Goal: Information Seeking & Learning: Find specific fact

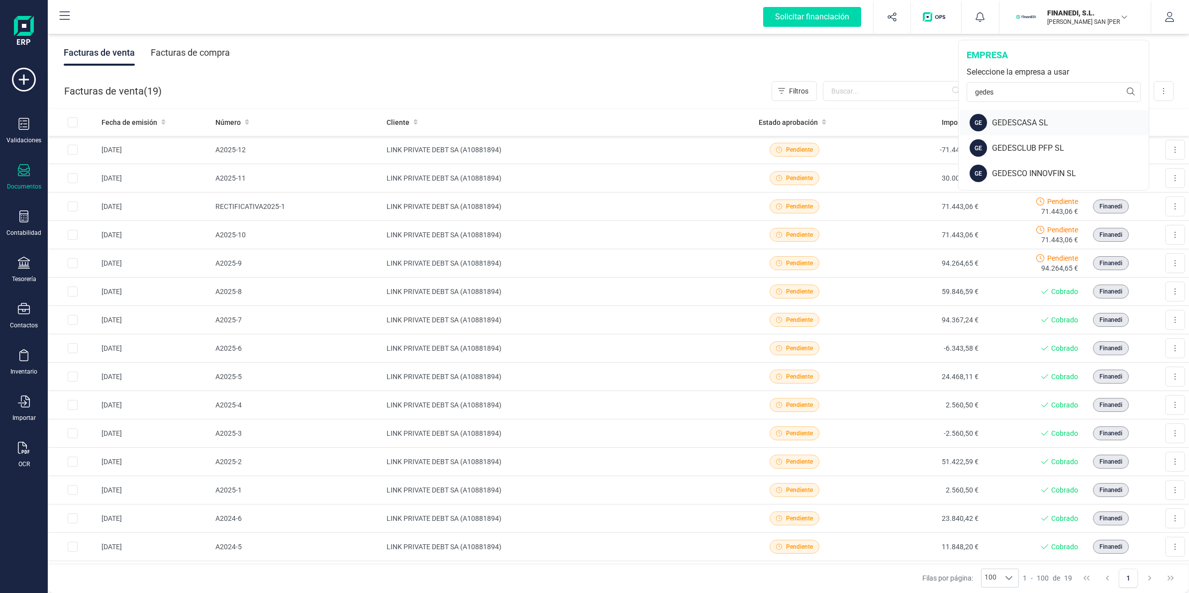
type input "gedes"
drag, startPoint x: 1029, startPoint y: 114, endPoint x: 1038, endPoint y: 115, distance: 8.5
click at [1038, 115] on div "GE GEDESCASA SL" at bounding box center [1054, 122] width 189 height 25
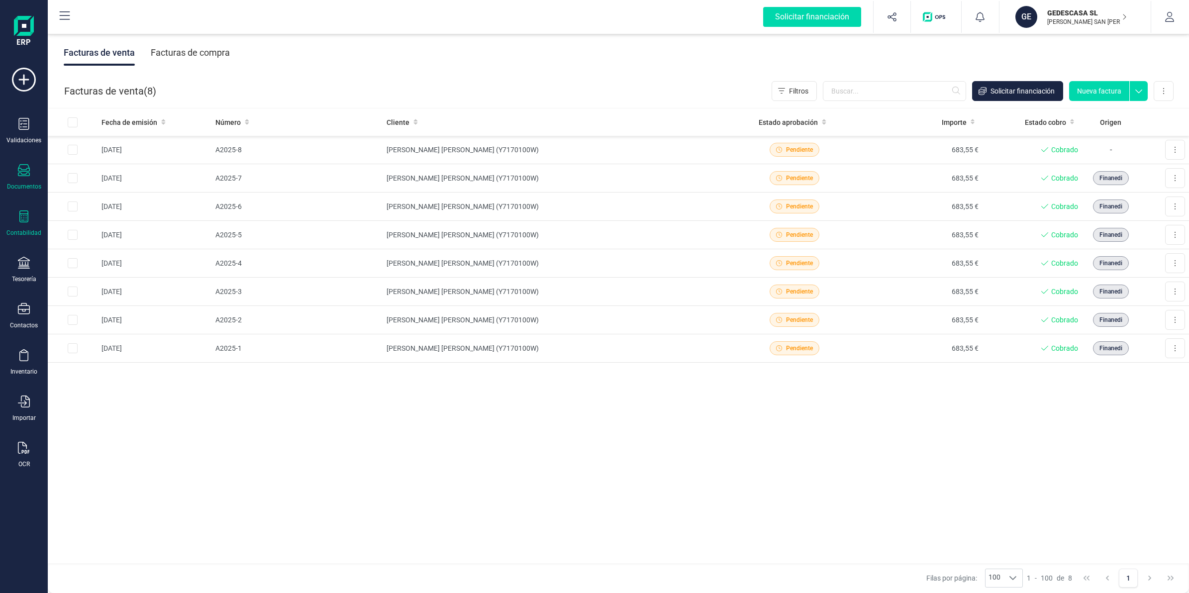
click at [18, 225] on div "Contabilidad" at bounding box center [24, 224] width 40 height 26
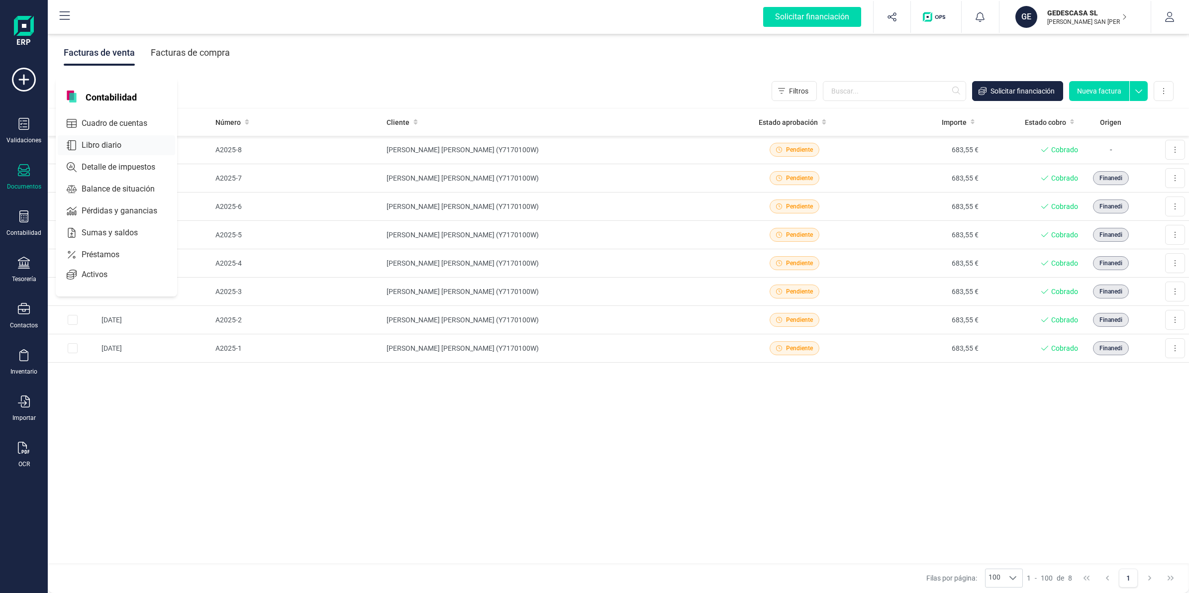
drag, startPoint x: 102, startPoint y: 122, endPoint x: 118, endPoint y: 120, distance: 16.6
click at [104, 122] on span "Cuadro de cuentas" at bounding box center [122, 123] width 88 height 12
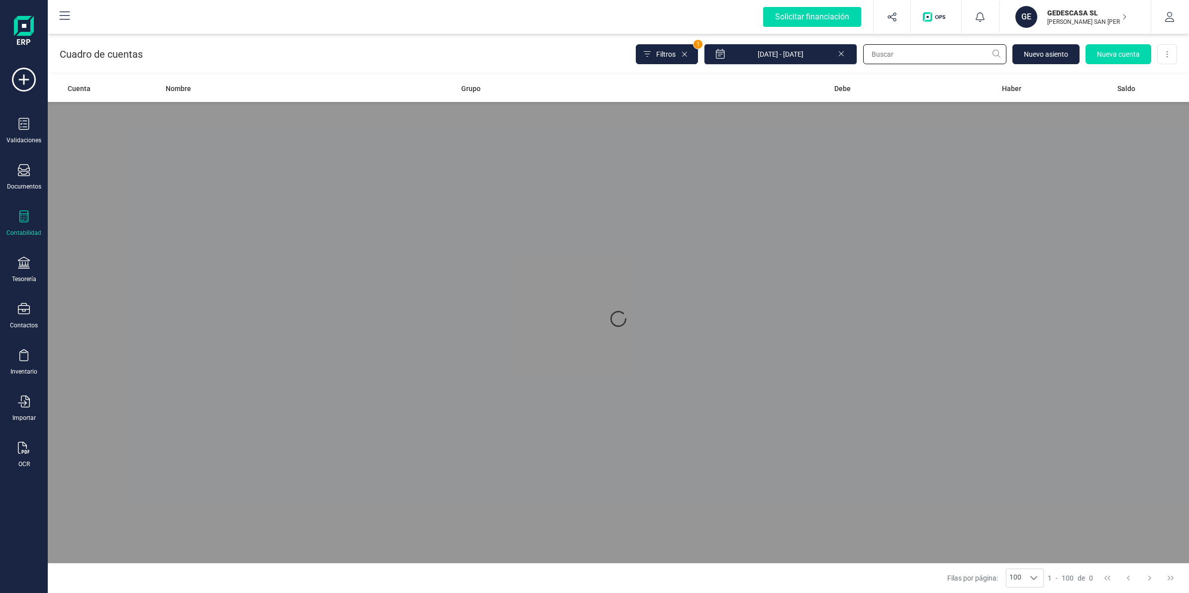
click at [916, 54] on input "text" at bounding box center [934, 54] width 143 height 20
paste input "62900000"
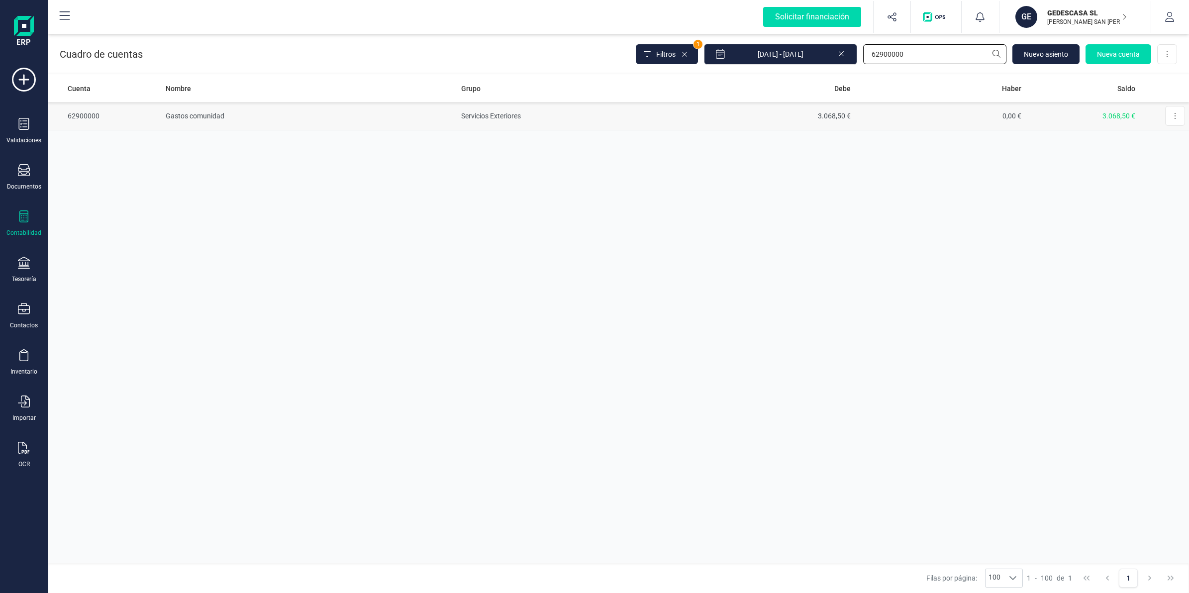
type input "62900000"
click at [822, 127] on td "3.068,50 €" at bounding box center [770, 116] width 171 height 28
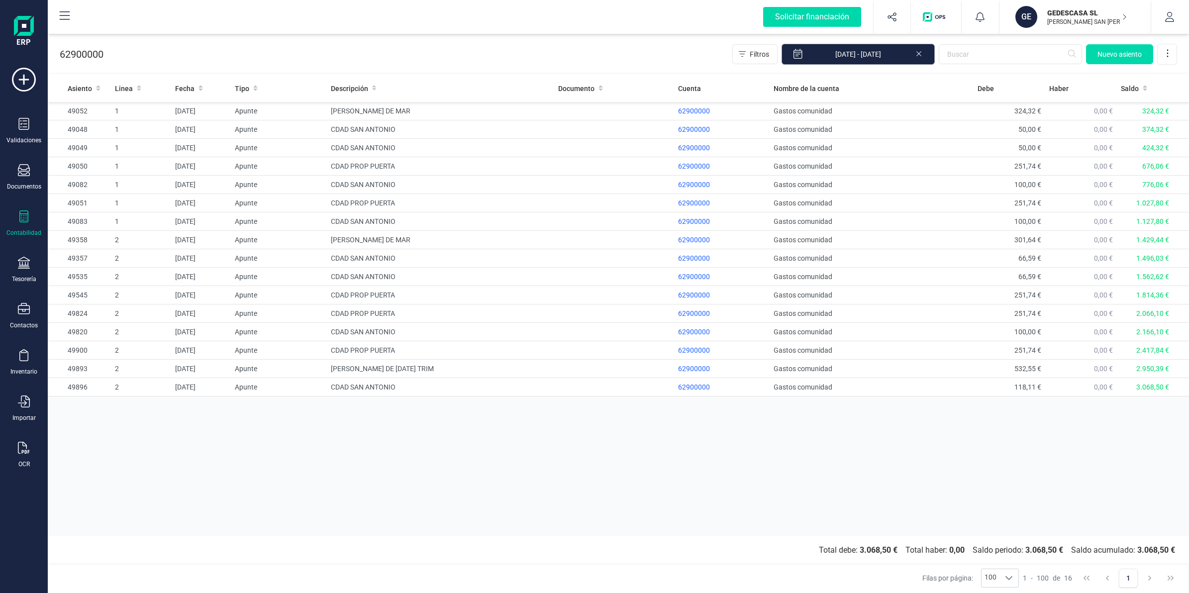
click at [869, 48] on input "[DATE] - [DATE]" at bounding box center [858, 54] width 153 height 21
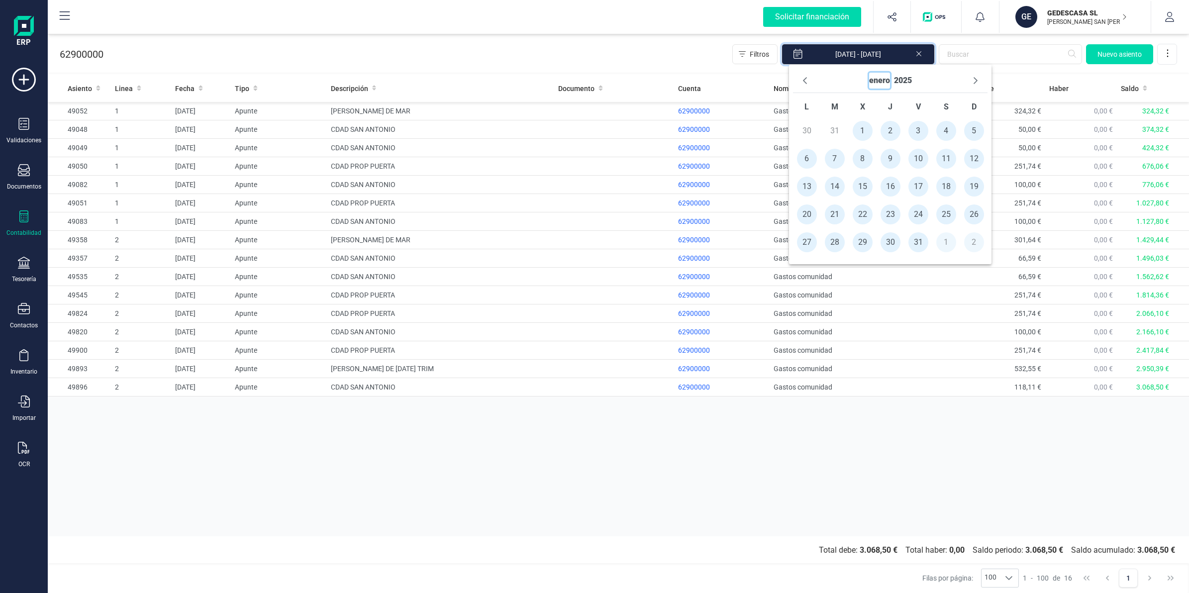
click at [879, 77] on button "enero" at bounding box center [879, 81] width 21 height 16
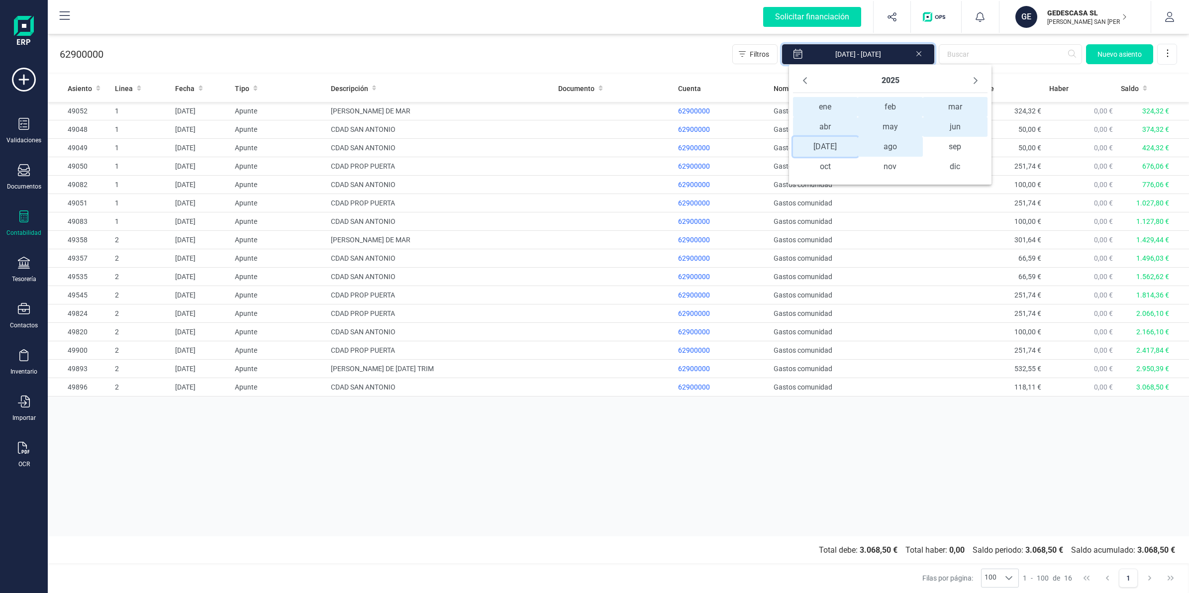
click at [816, 152] on span "[DATE] [DATE]" at bounding box center [825, 147] width 65 height 20
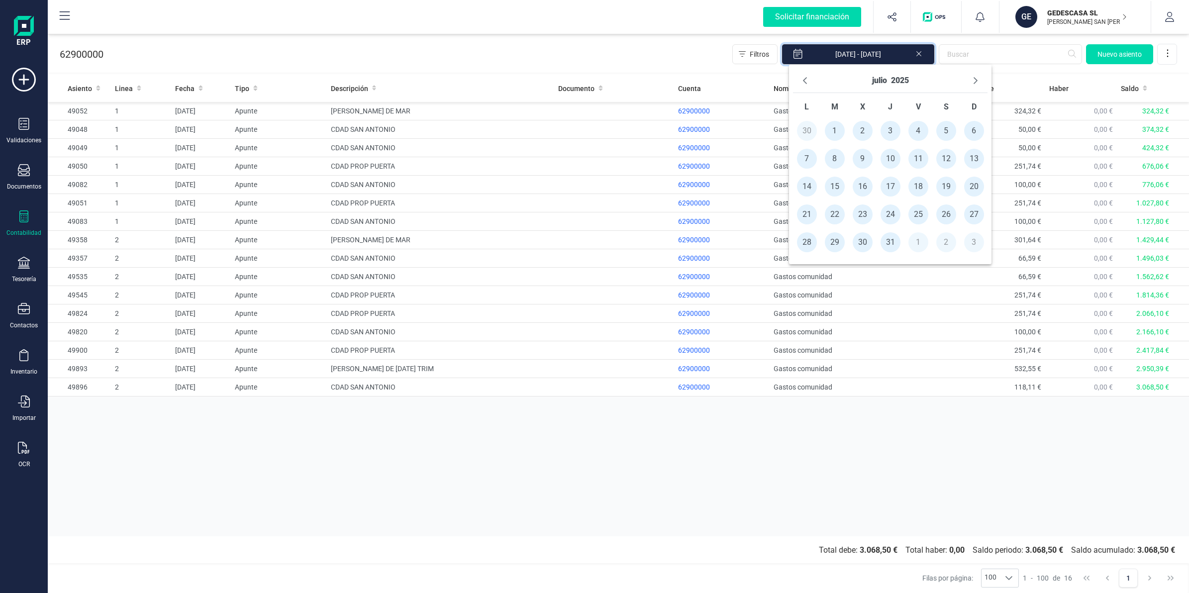
click at [836, 138] on span "1" at bounding box center [835, 131] width 20 height 20
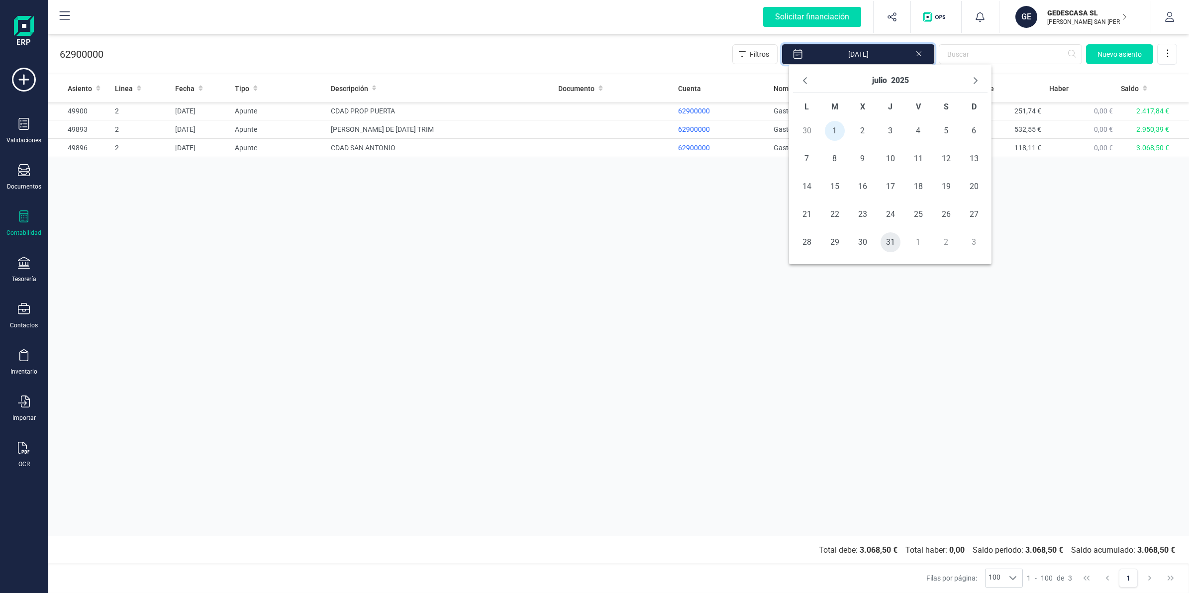
type input "[DATE] - [DATE]"
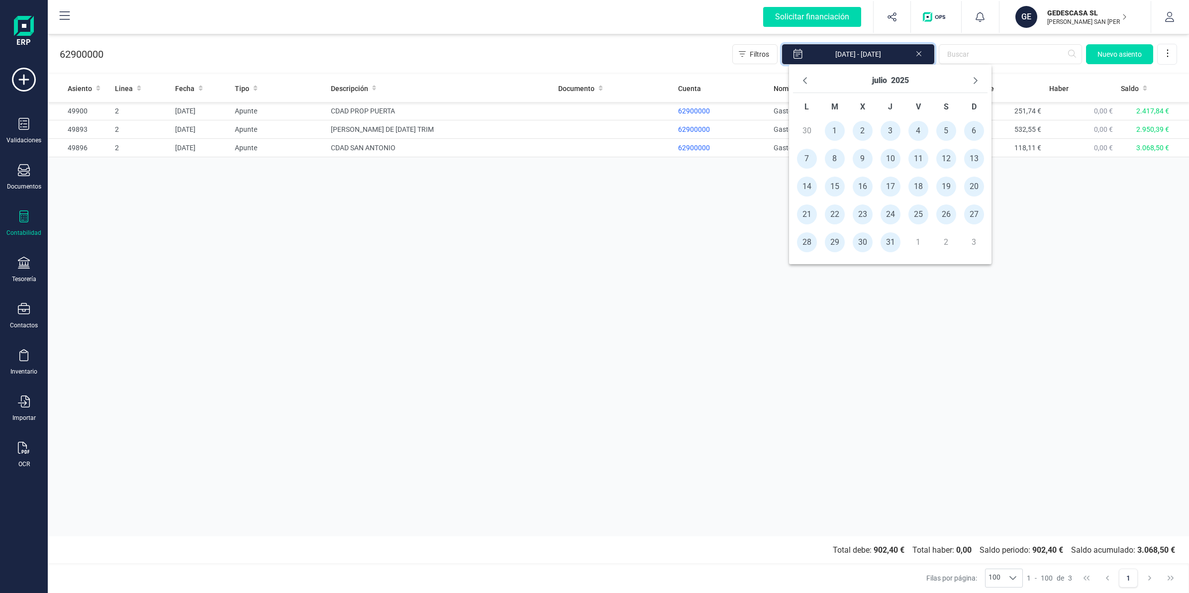
click at [685, 272] on div "Asiento Linea Fecha Tipo Descripción Documento Cuenta Nombre de la cuenta [PERS…" at bounding box center [619, 306] width 1142 height 462
click at [717, 275] on div "Asiento Linea Fecha Tipo Descripción Documento Cuenta Nombre de la cuenta [PERS…" at bounding box center [619, 306] width 1142 height 462
